Goal: Task Accomplishment & Management: Manage account settings

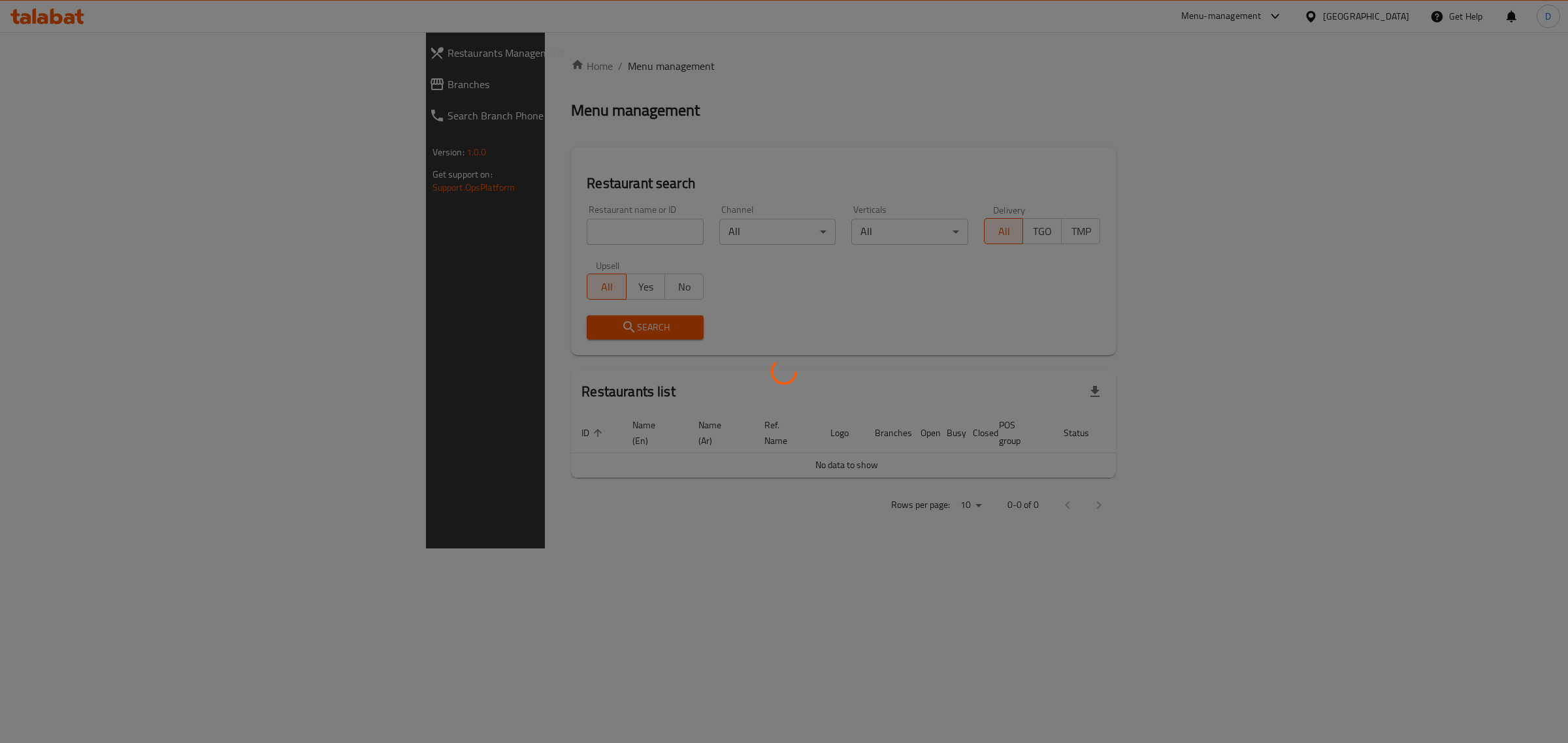
click at [485, 227] on div at bounding box center [784, 371] width 1568 height 743
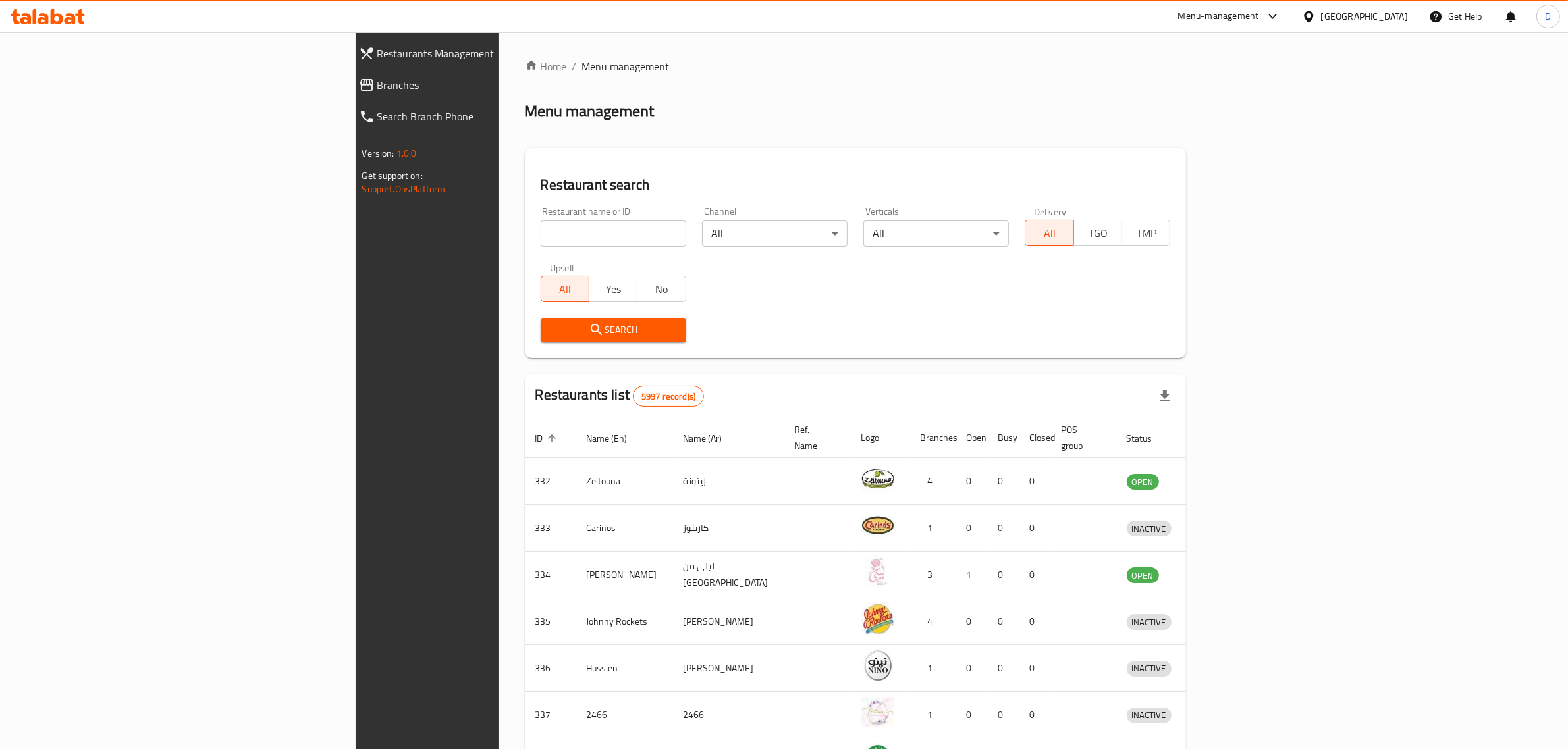
click at [541, 232] on input "search" at bounding box center [614, 233] width 146 height 27
type input "D"
type input "[GEOGRAPHIC_DATA]"
click at [589, 276] on button "Yes" at bounding box center [613, 288] width 49 height 27
click at [589, 336] on icon "submit" at bounding box center [596, 330] width 16 height 16
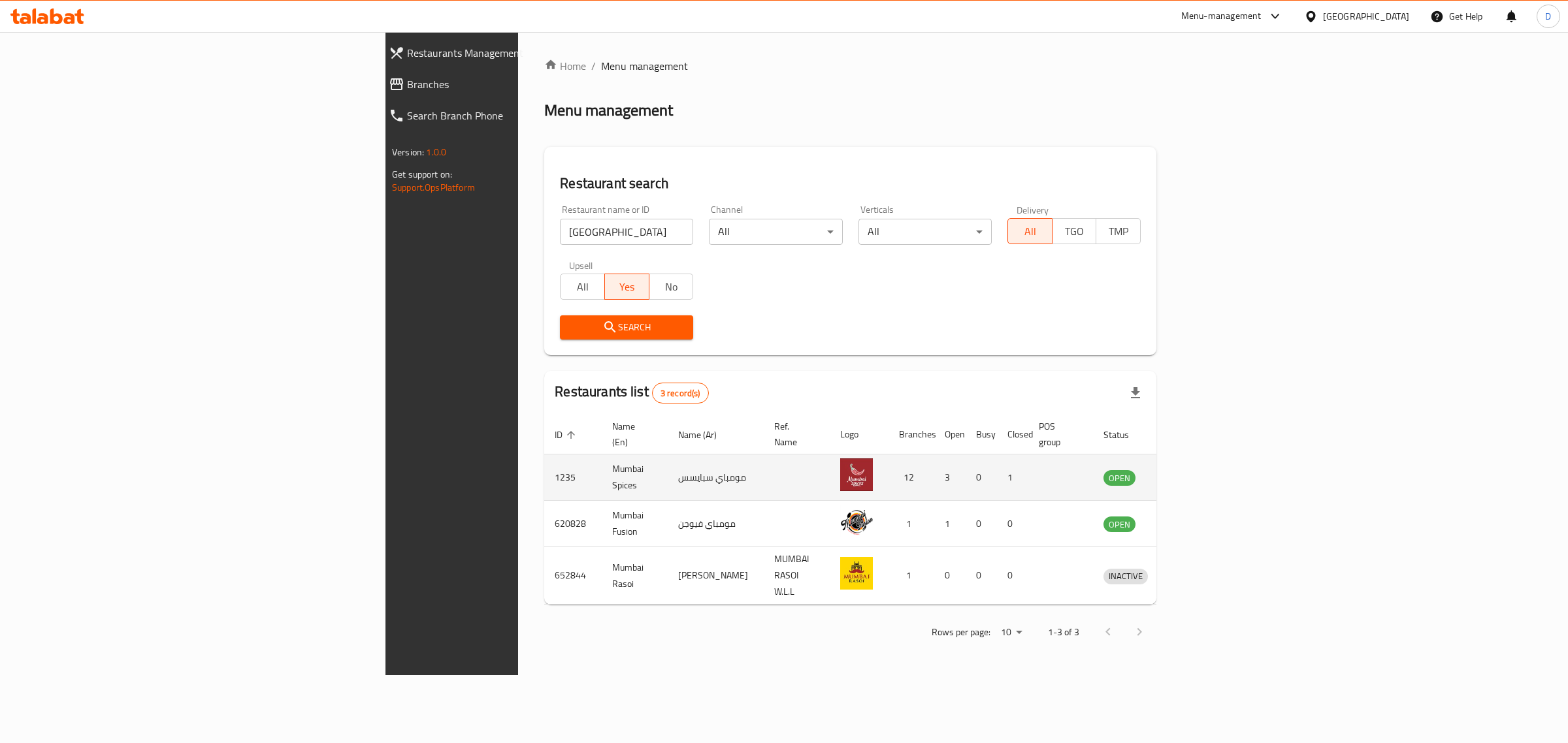
click at [1189, 472] on icon "enhanced table" at bounding box center [1182, 478] width 15 height 11
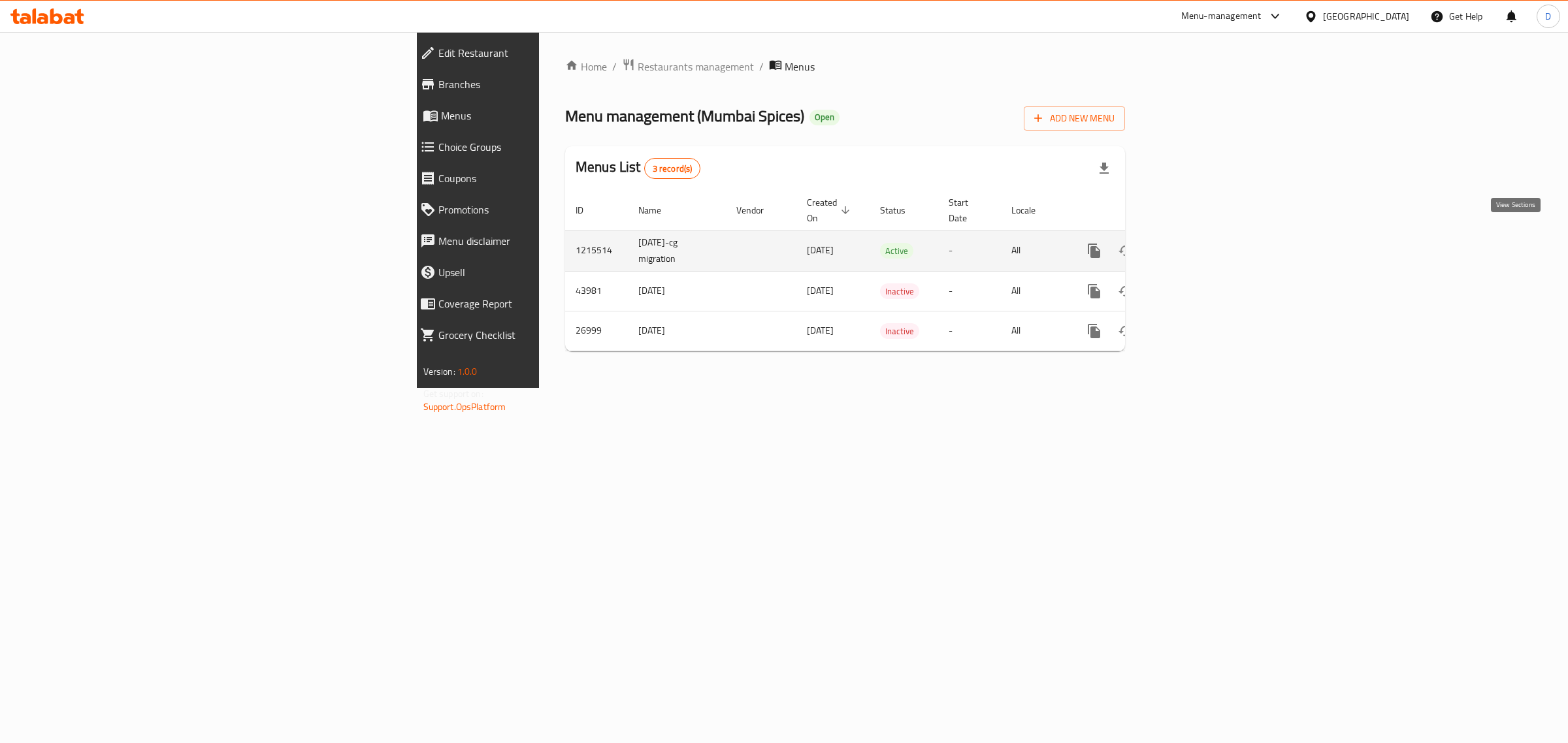
click at [1204, 239] on link "enhanced table" at bounding box center [1189, 250] width 31 height 31
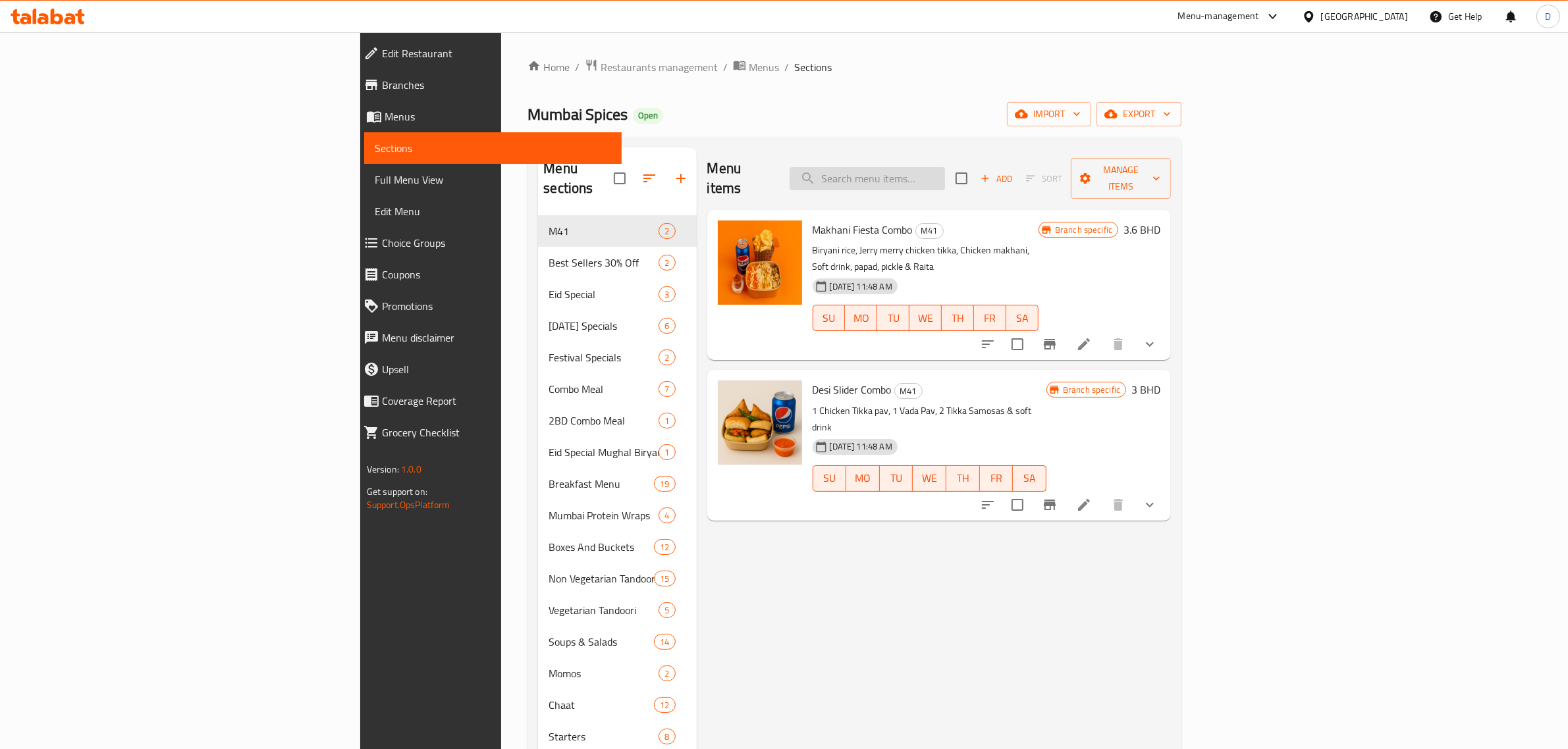
click at [945, 168] on input "search" at bounding box center [867, 179] width 156 height 23
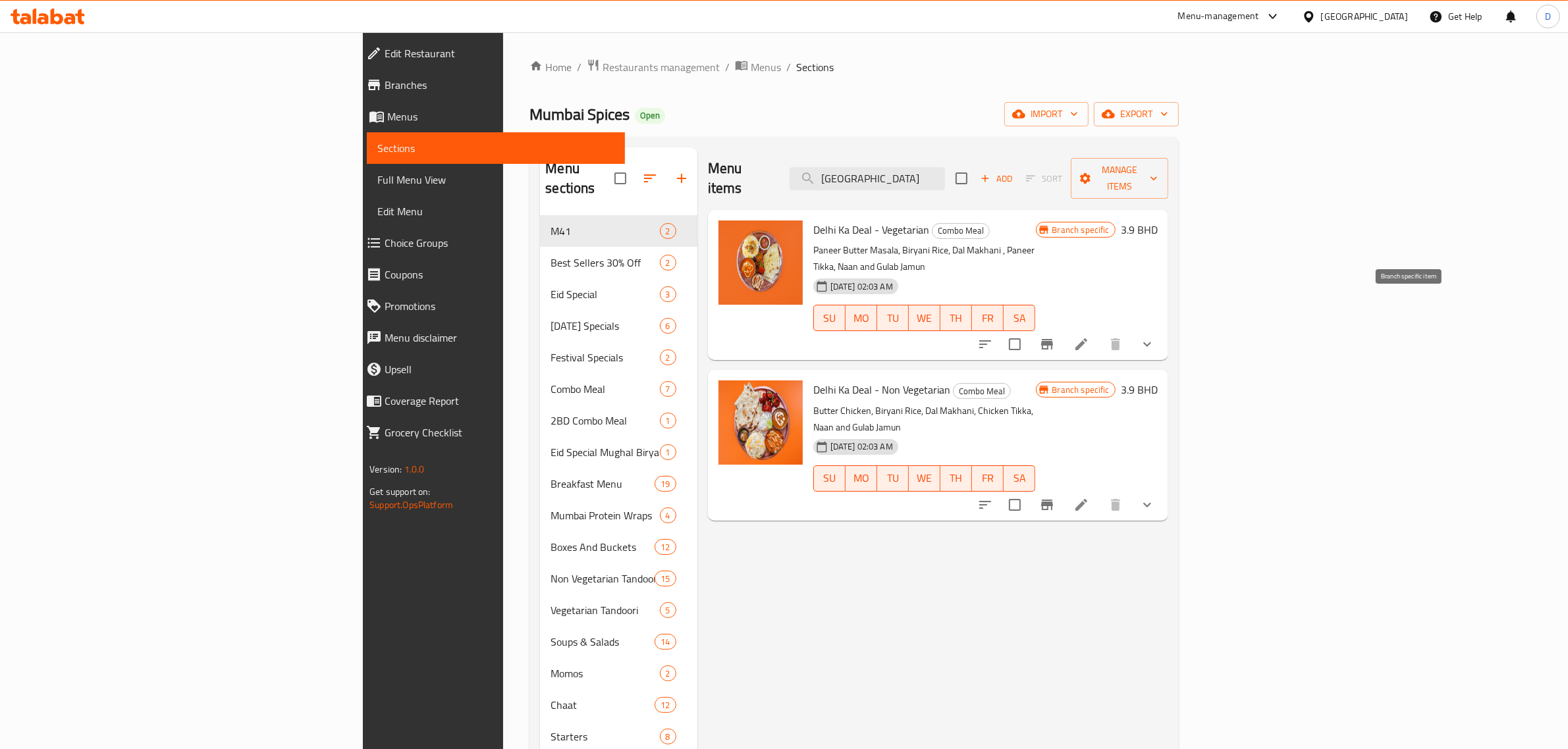
type input "[GEOGRAPHIC_DATA]"
click at [1053, 339] on icon "Branch-specific-item" at bounding box center [1047, 344] width 12 height 10
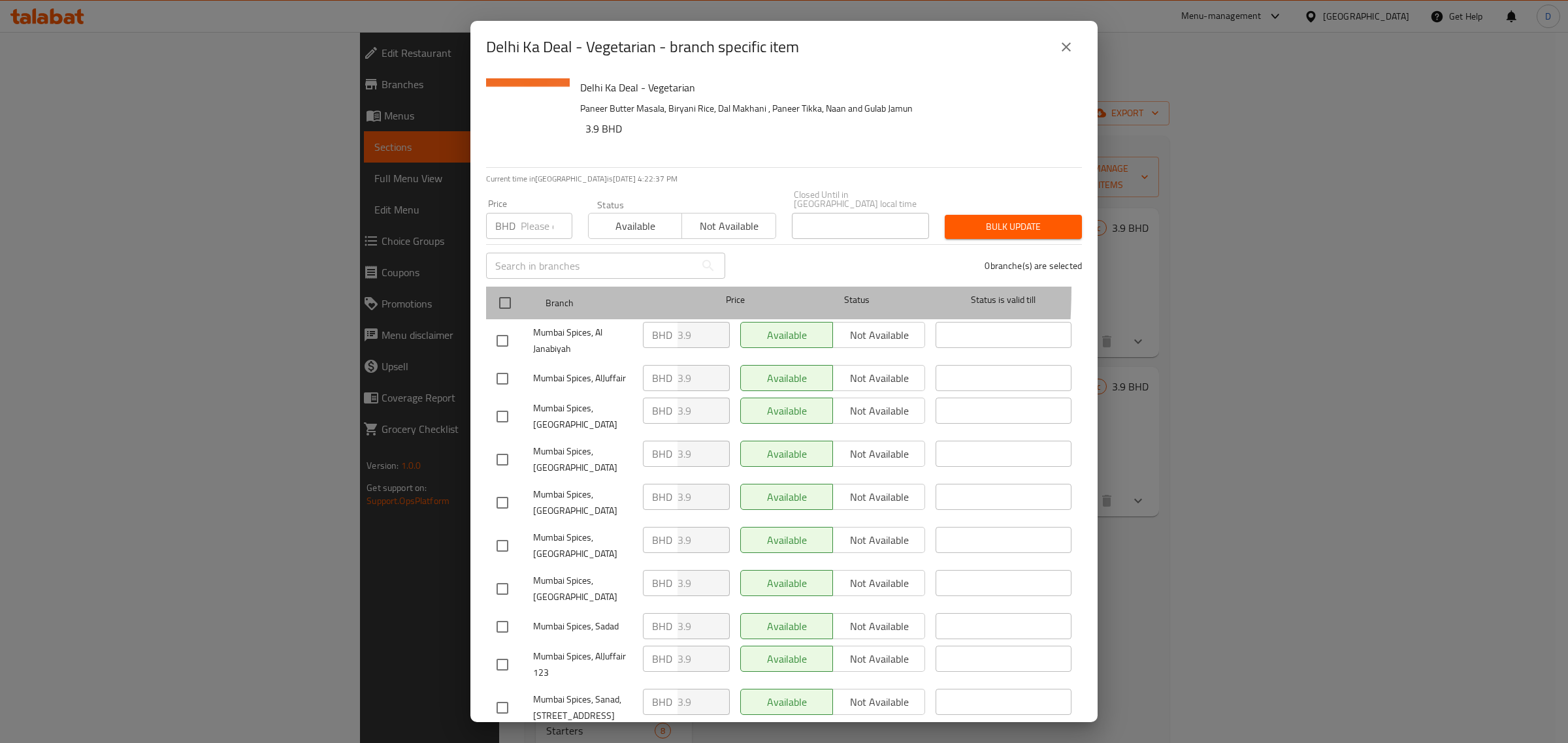
click at [507, 284] on div at bounding box center [516, 303] width 49 height 37
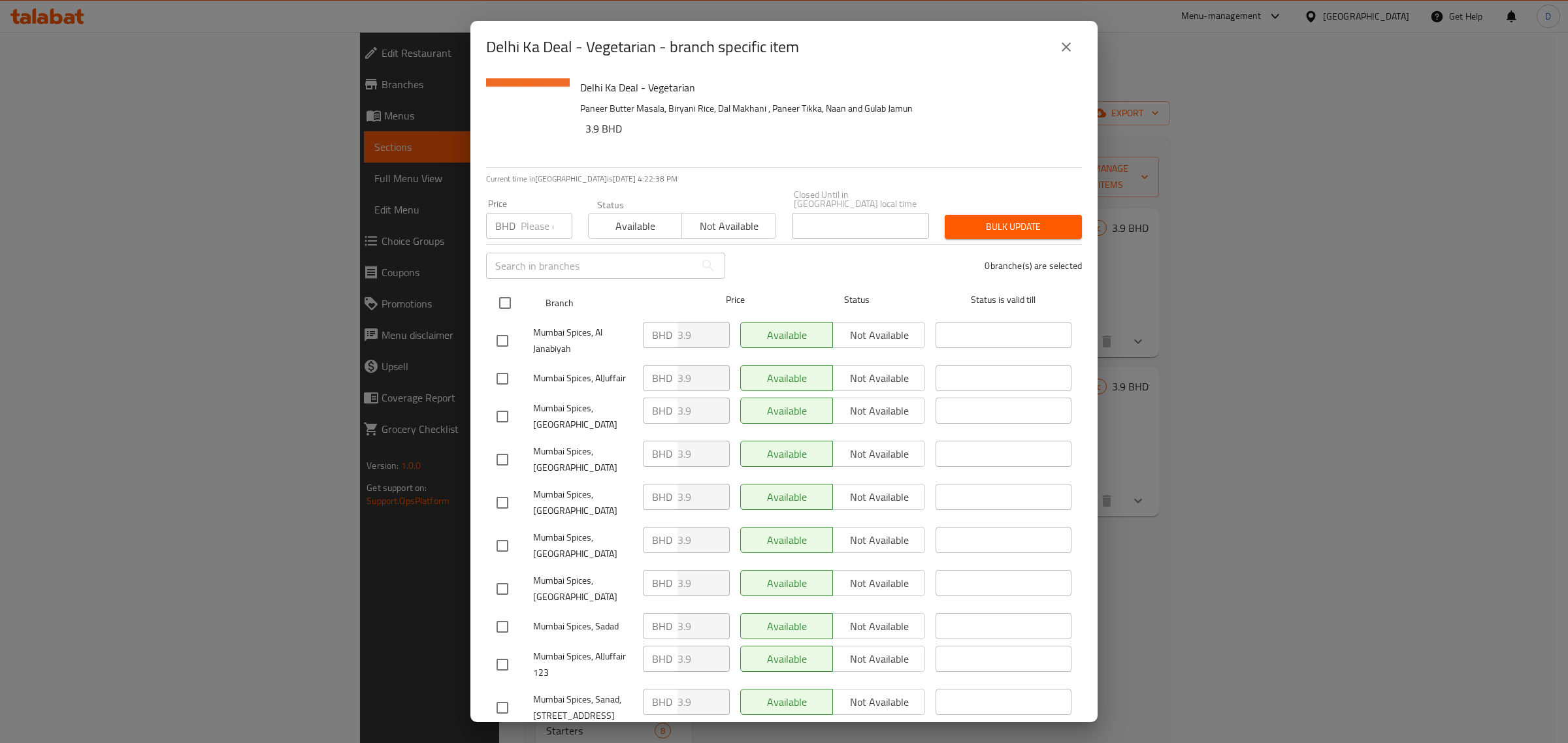
click at [505, 290] on input "checkbox" at bounding box center [505, 303] width 27 height 27
checkbox input "true"
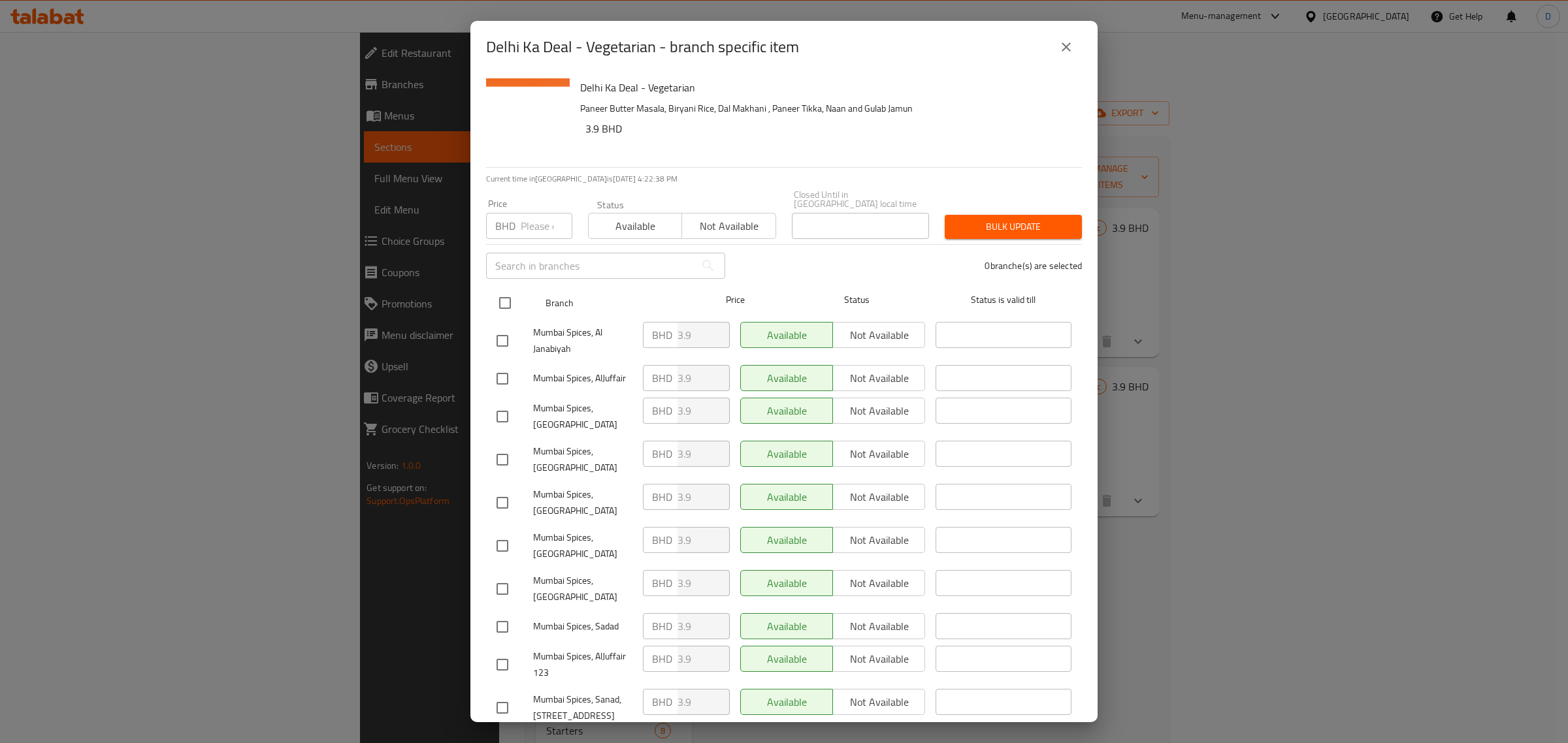
checkbox input "true"
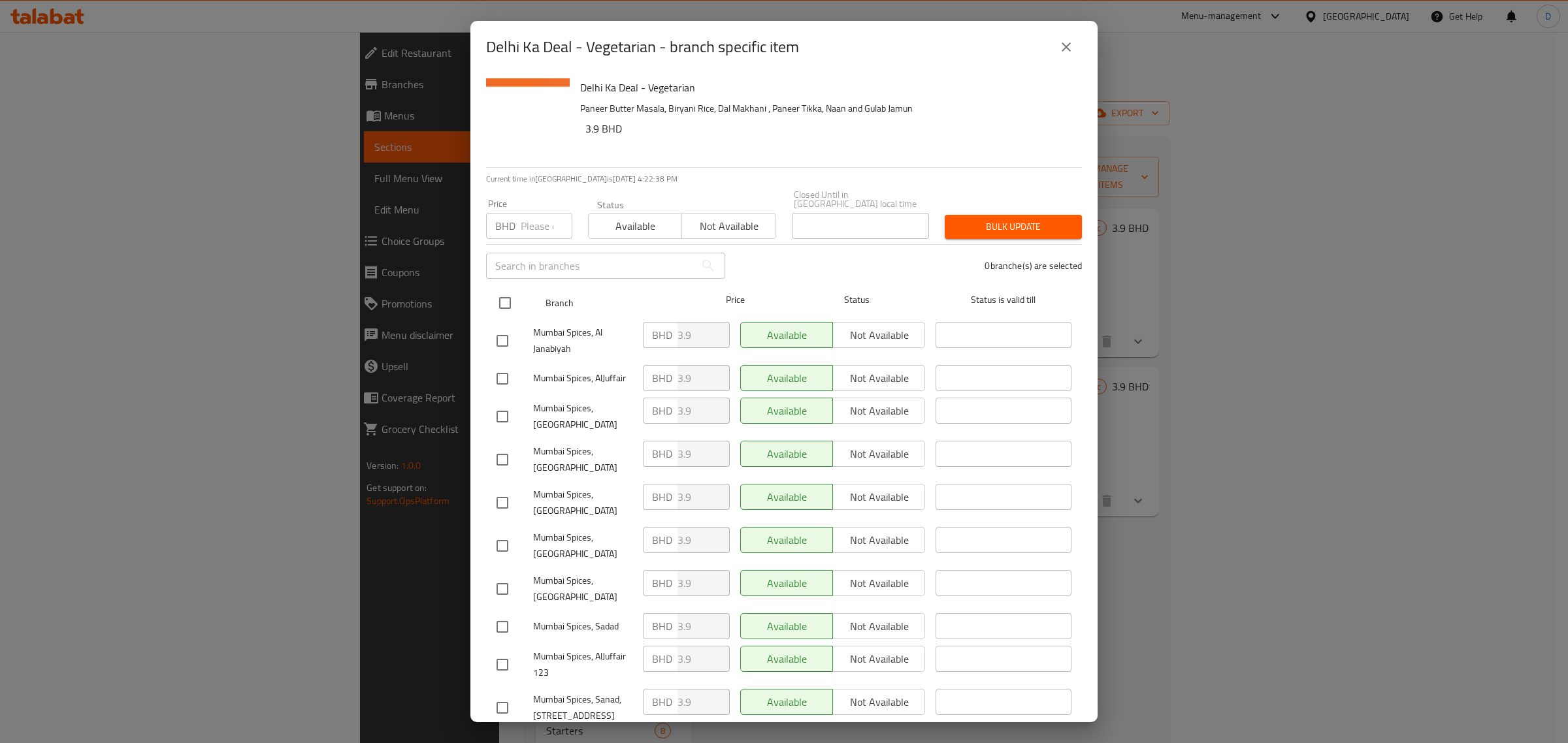
checkbox input "true"
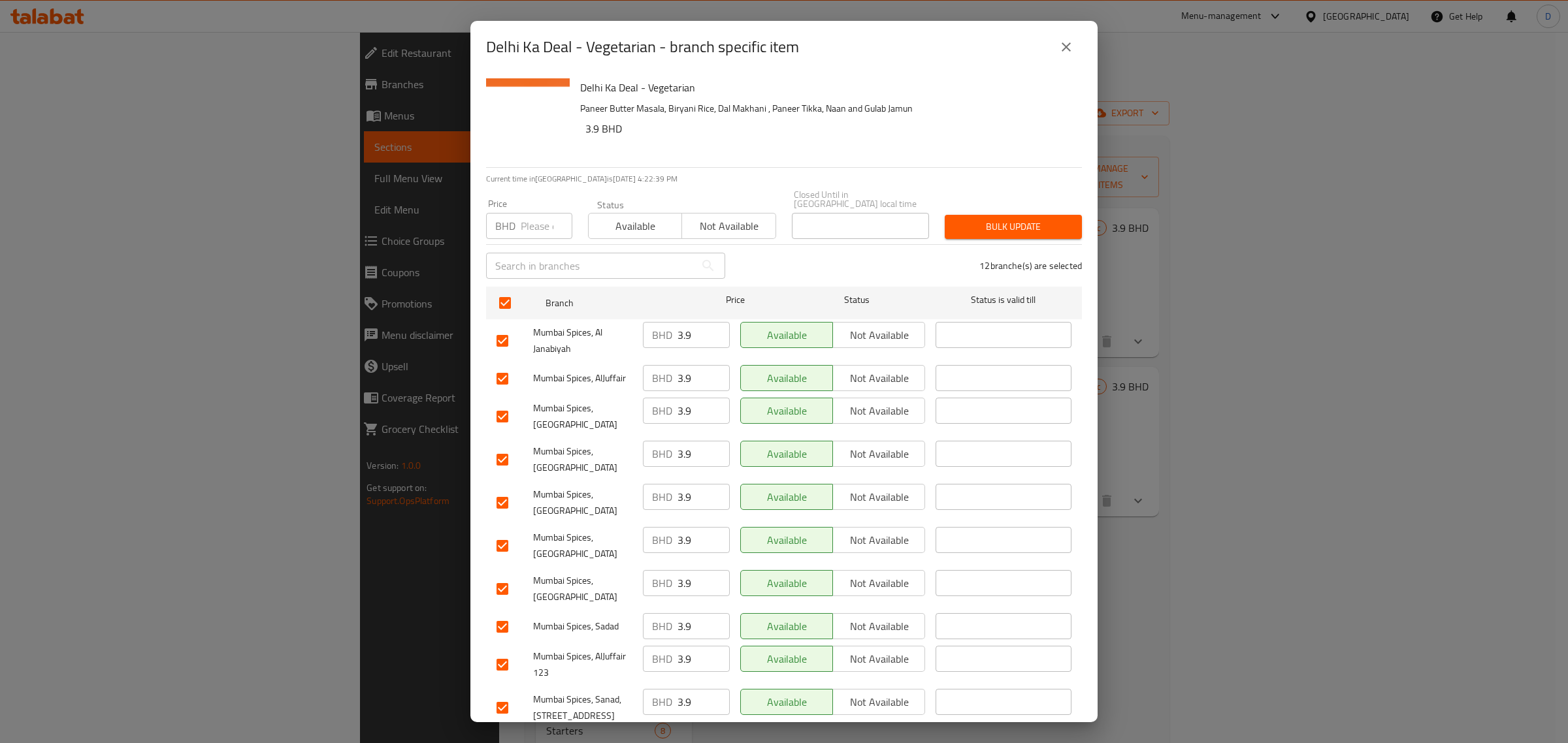
click at [538, 214] on input "number" at bounding box center [547, 226] width 51 height 27
type input "4.5"
click at [1028, 215] on button "Bulk update" at bounding box center [1014, 227] width 137 height 24
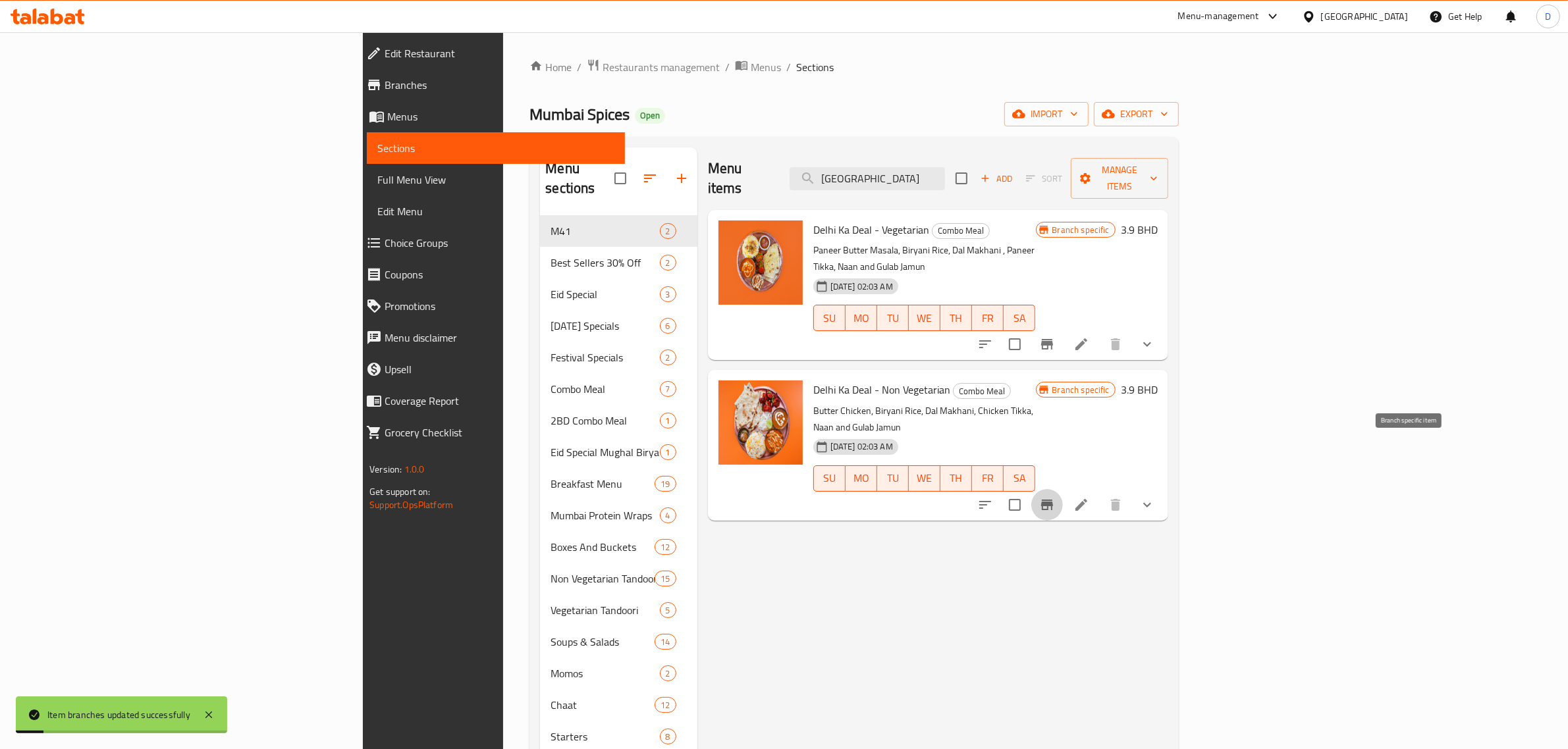
click at [1055, 497] on icon "Branch-specific-item" at bounding box center [1047, 505] width 16 height 16
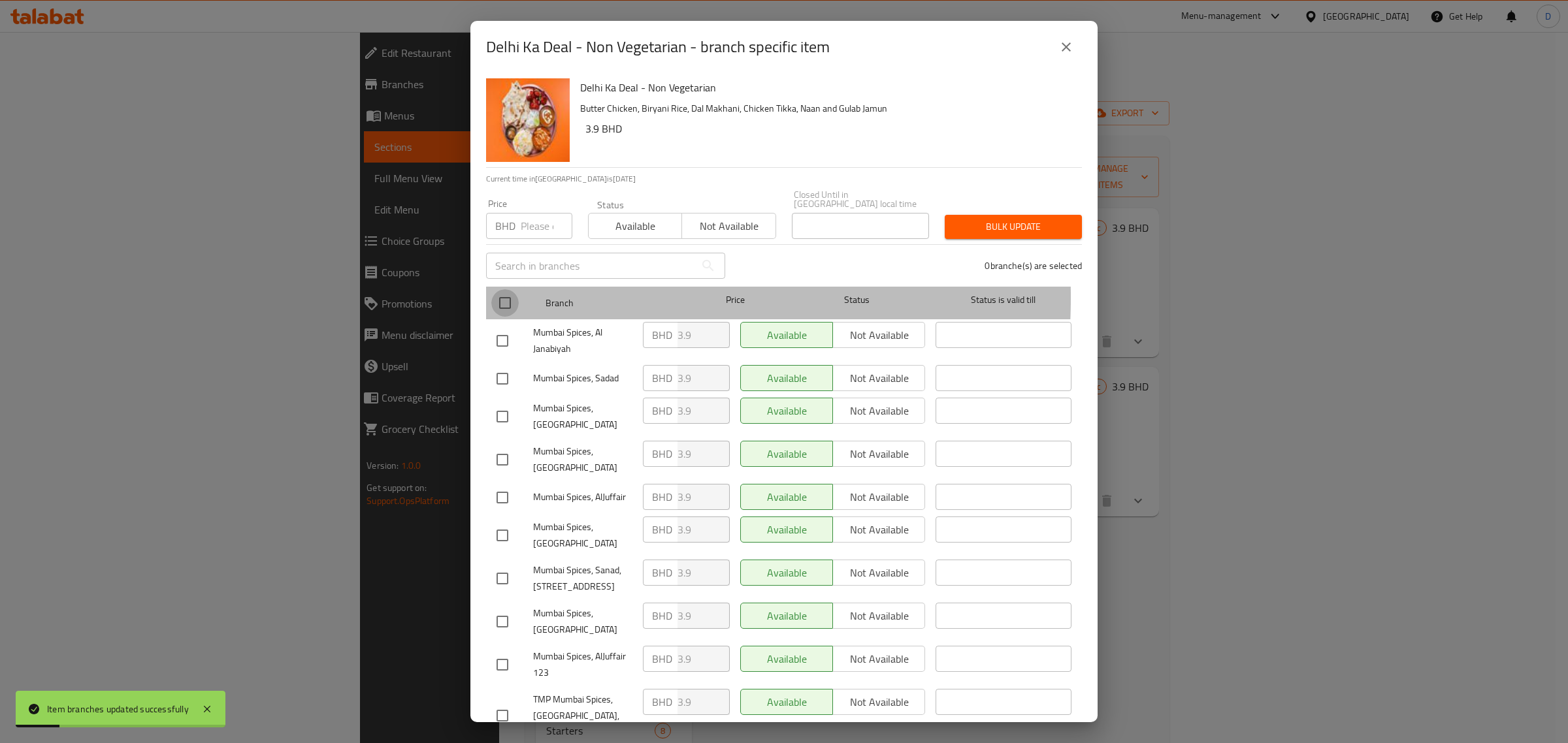
click at [507, 290] on input "checkbox" at bounding box center [505, 303] width 27 height 27
checkbox input "true"
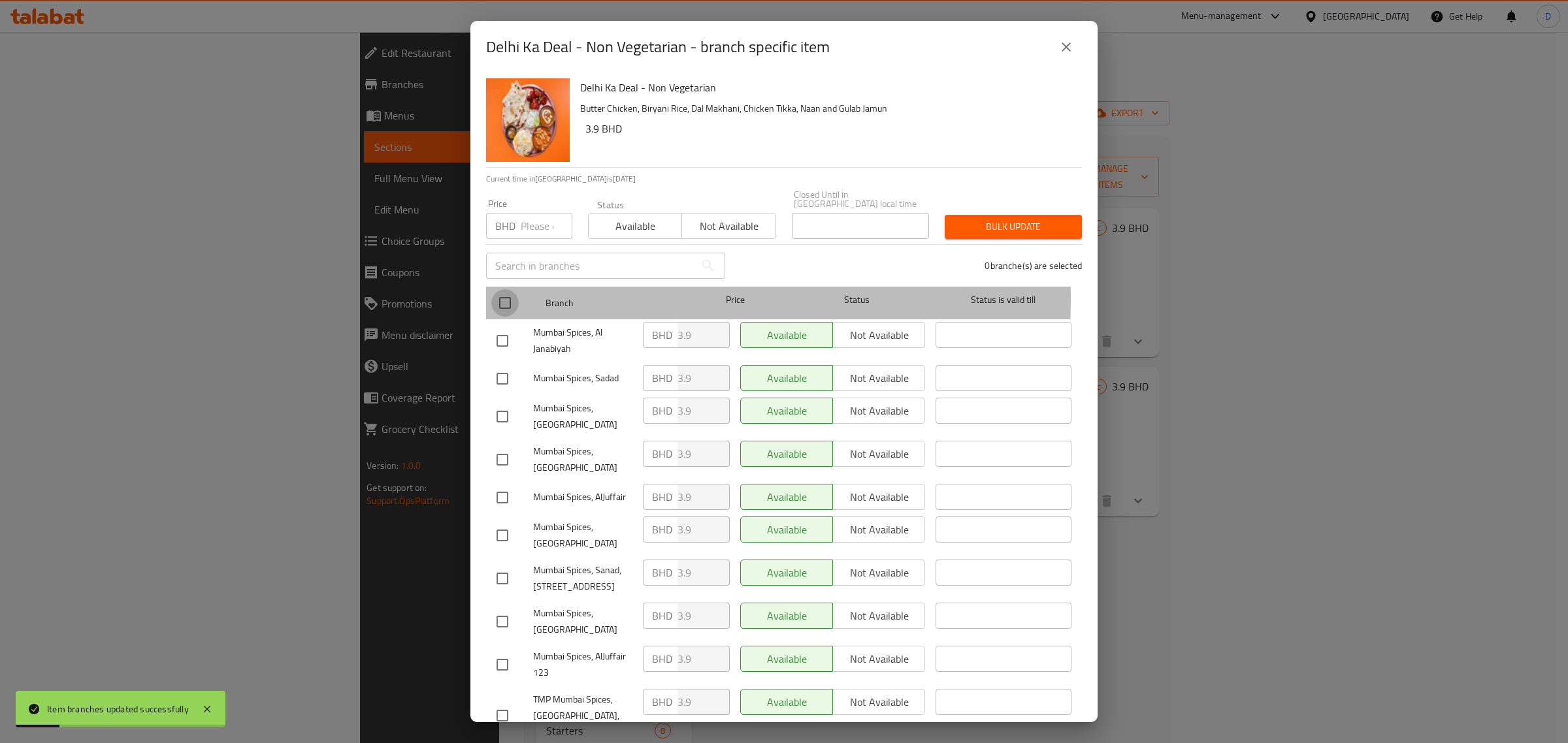
checkbox input "true"
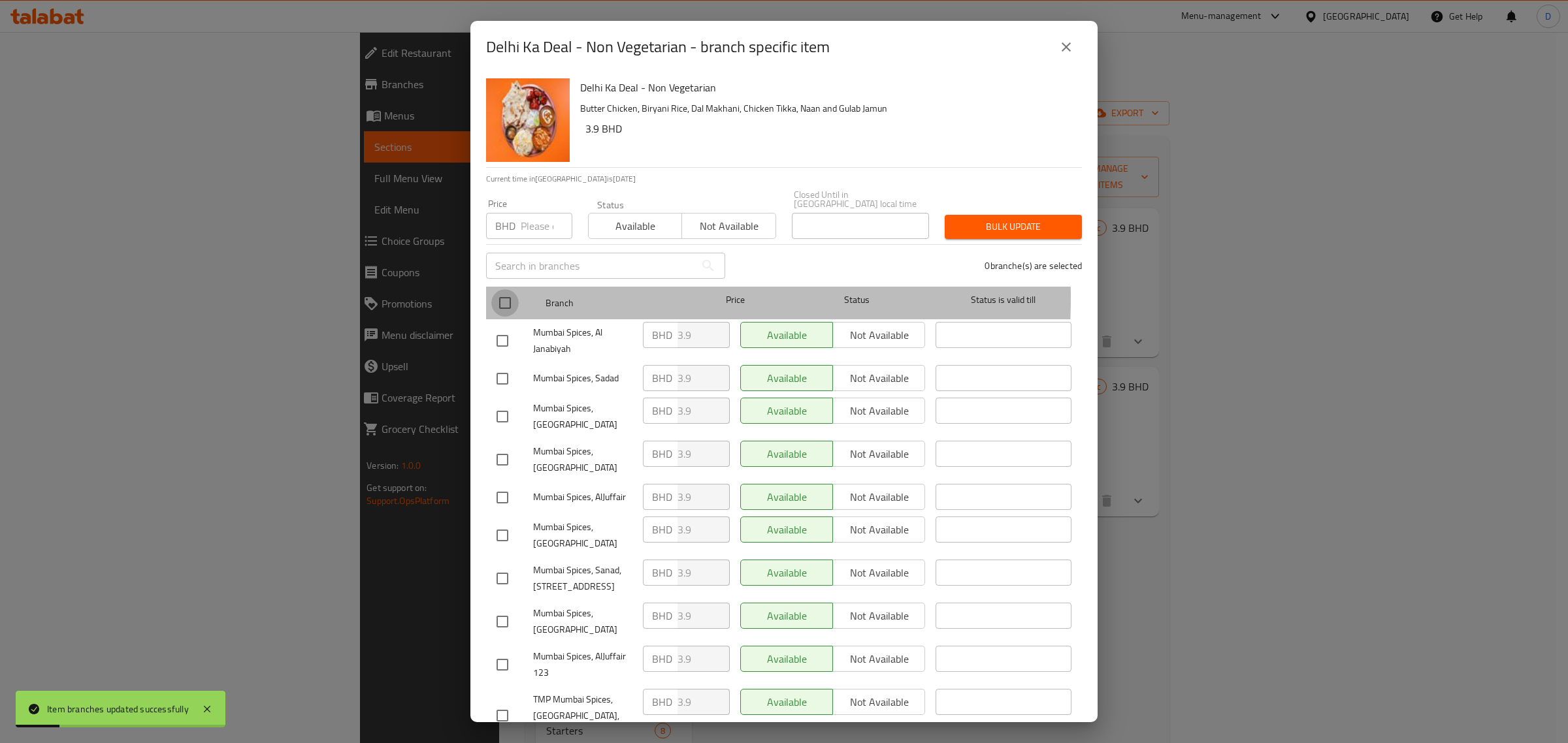
checkbox input "true"
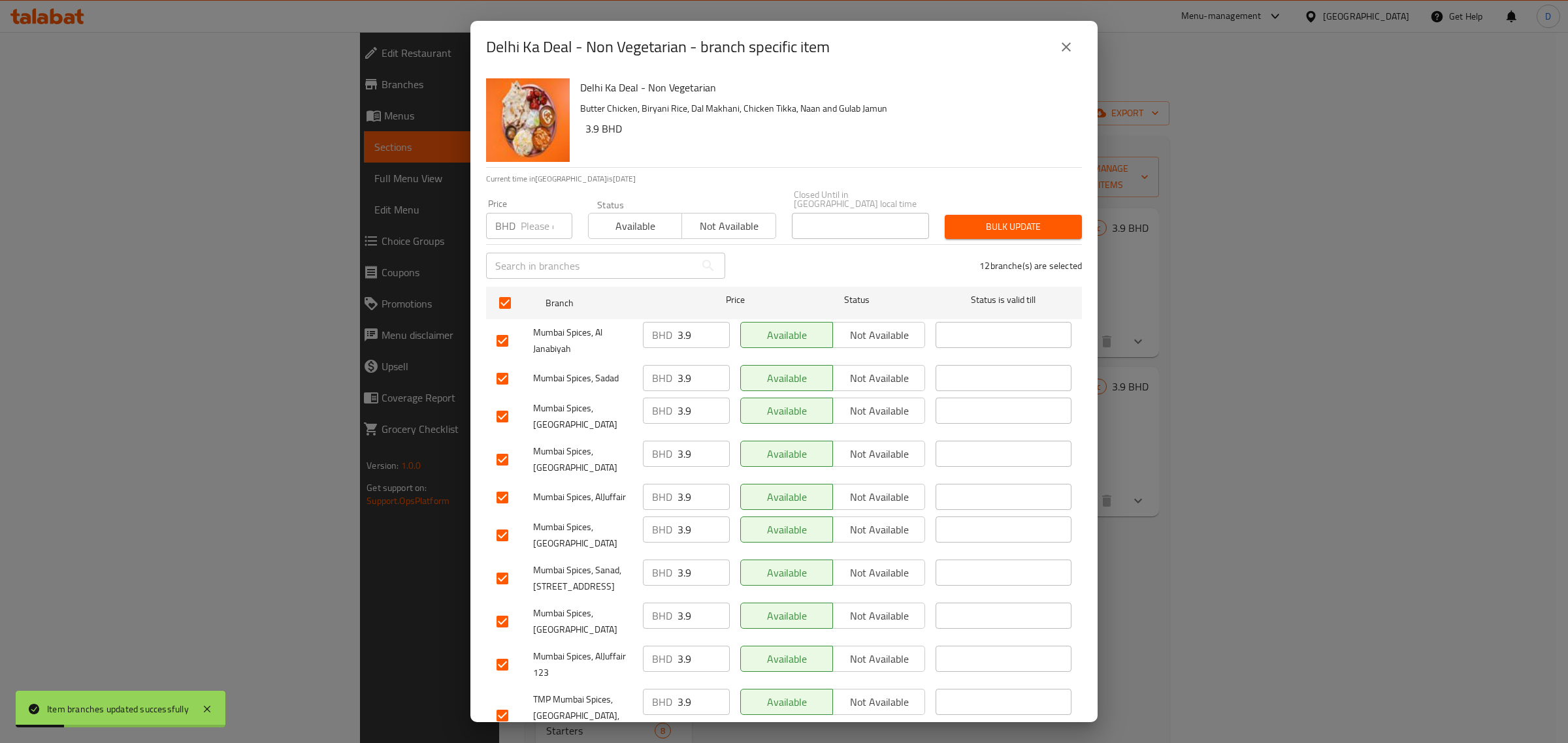
click at [521, 220] on input "number" at bounding box center [547, 226] width 51 height 27
type input "4.5"
click at [1060, 215] on button "Bulk update" at bounding box center [1014, 227] width 137 height 24
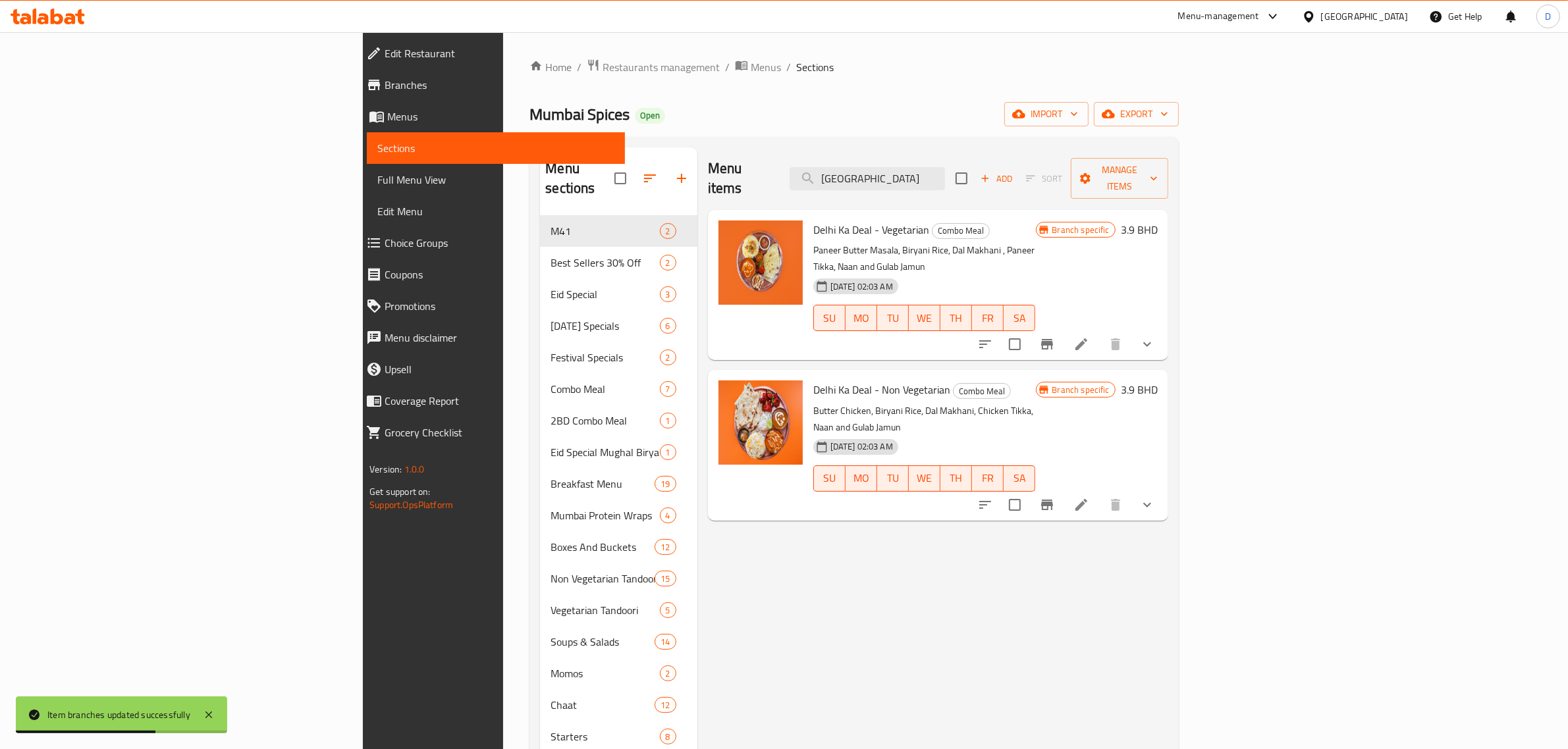
click at [813, 220] on span "Delhi Ka Deal - Vegetarian" at bounding box center [872, 229] width 116 height 19
copy h6 "Delhi Ka Deal - Vegetarian"
click at [808, 375] on div "Delhi Ka Deal - Non Vegetarian Combo Meal Butter Chicken, Biryani Rice, Dal Mak…" at bounding box center [924, 445] width 233 height 140
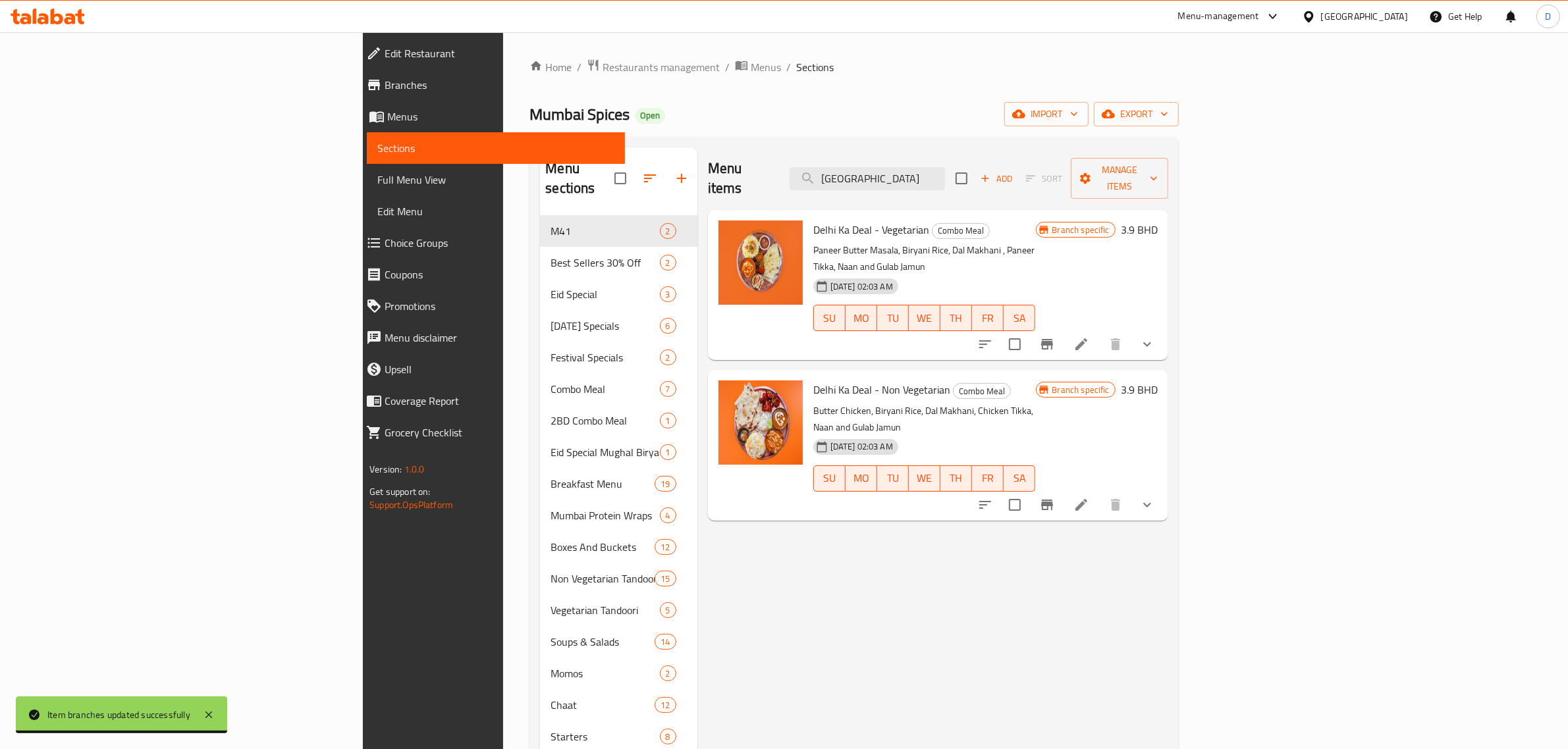
click at [813, 380] on span "Delhi Ka Deal - Non Vegetarian" at bounding box center [882, 389] width 137 height 19
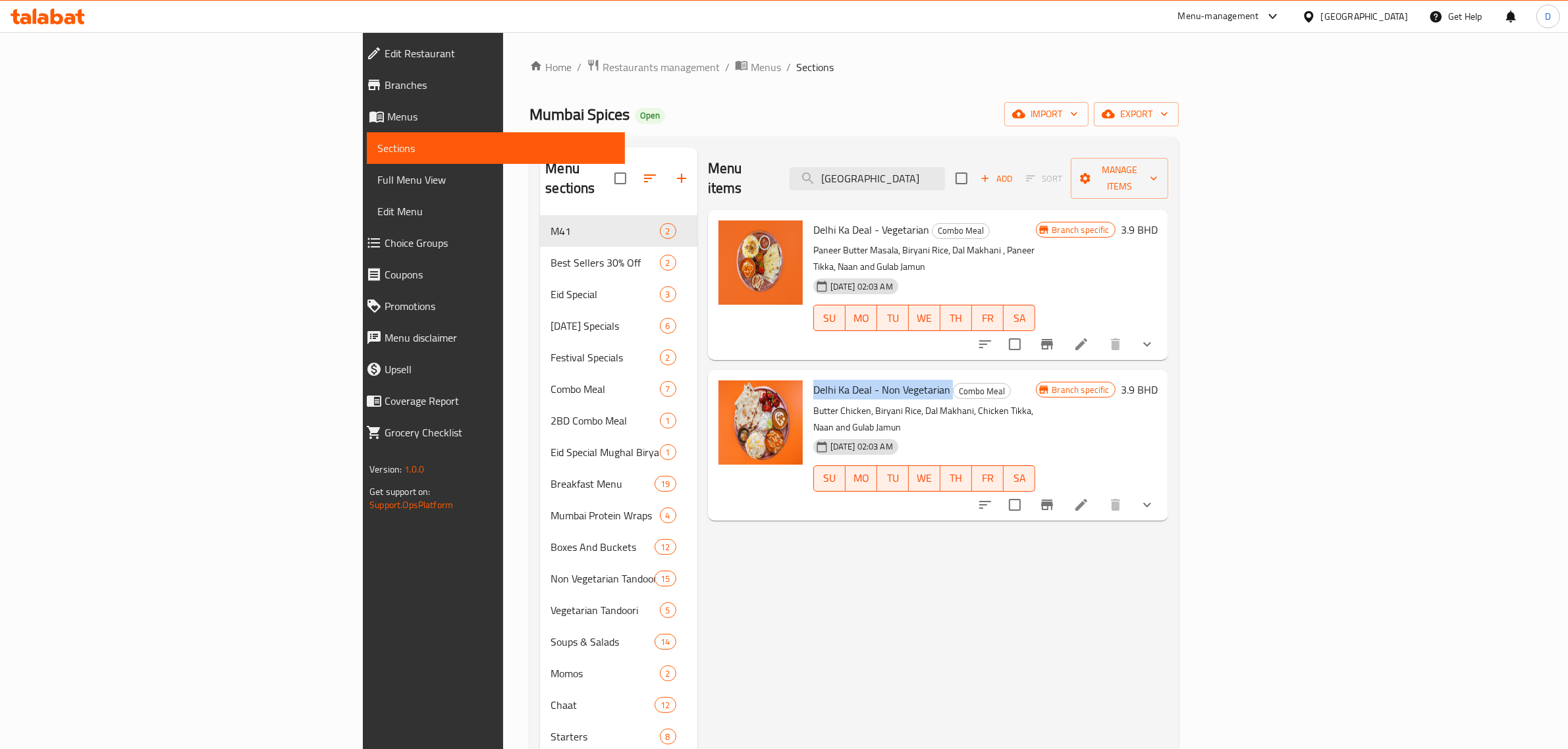
click at [813, 380] on span "Delhi Ka Deal - Non Vegetarian" at bounding box center [882, 389] width 137 height 19
copy h6 "Delhi Ka Deal - Non Vegetarian"
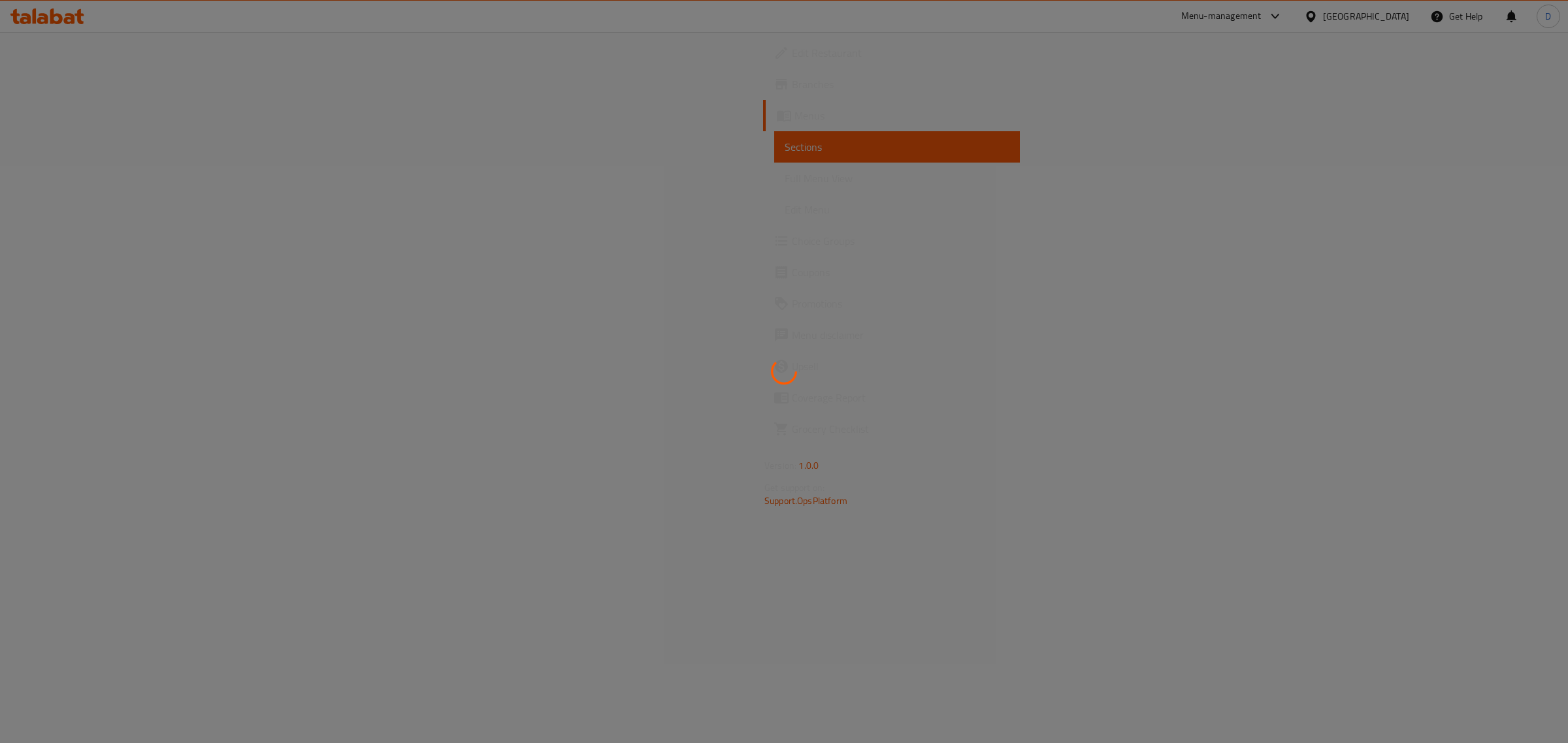
click at [1279, 16] on div at bounding box center [784, 371] width 1568 height 743
